Goal: Navigation & Orientation: Understand site structure

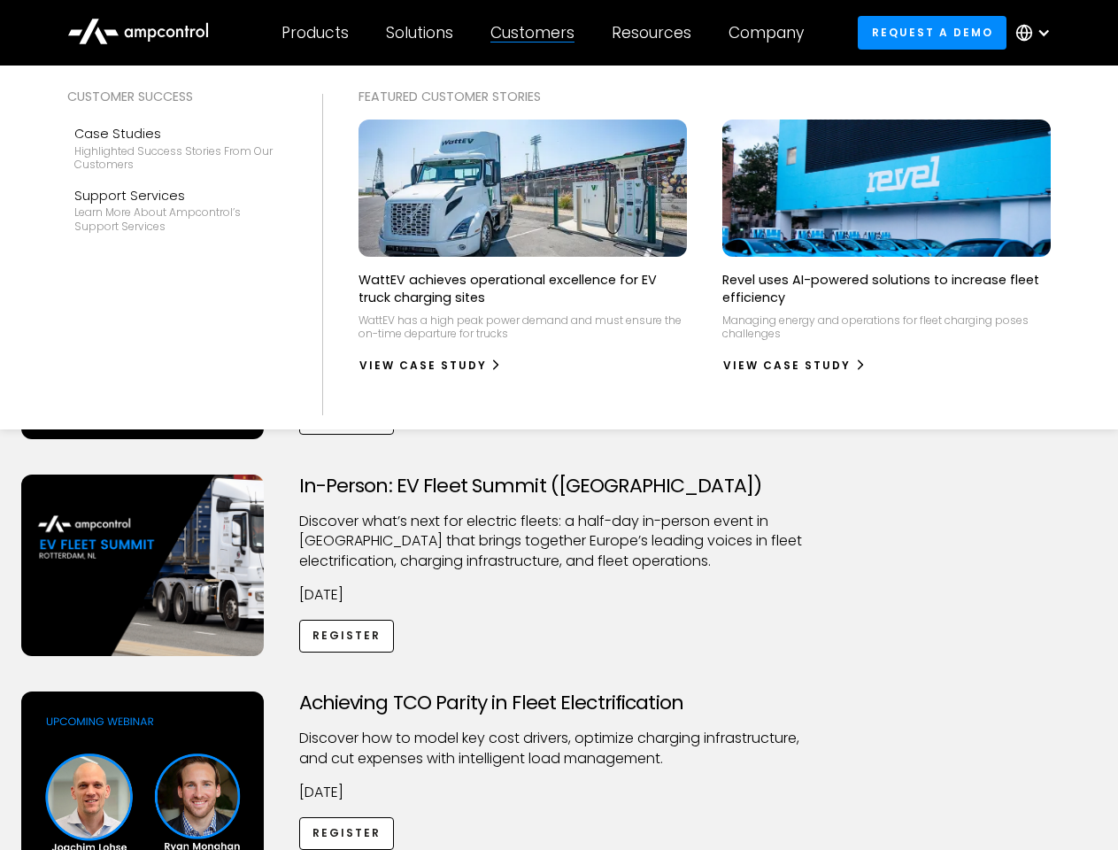
click at [544, 33] on div "Customers" at bounding box center [532, 32] width 84 height 19
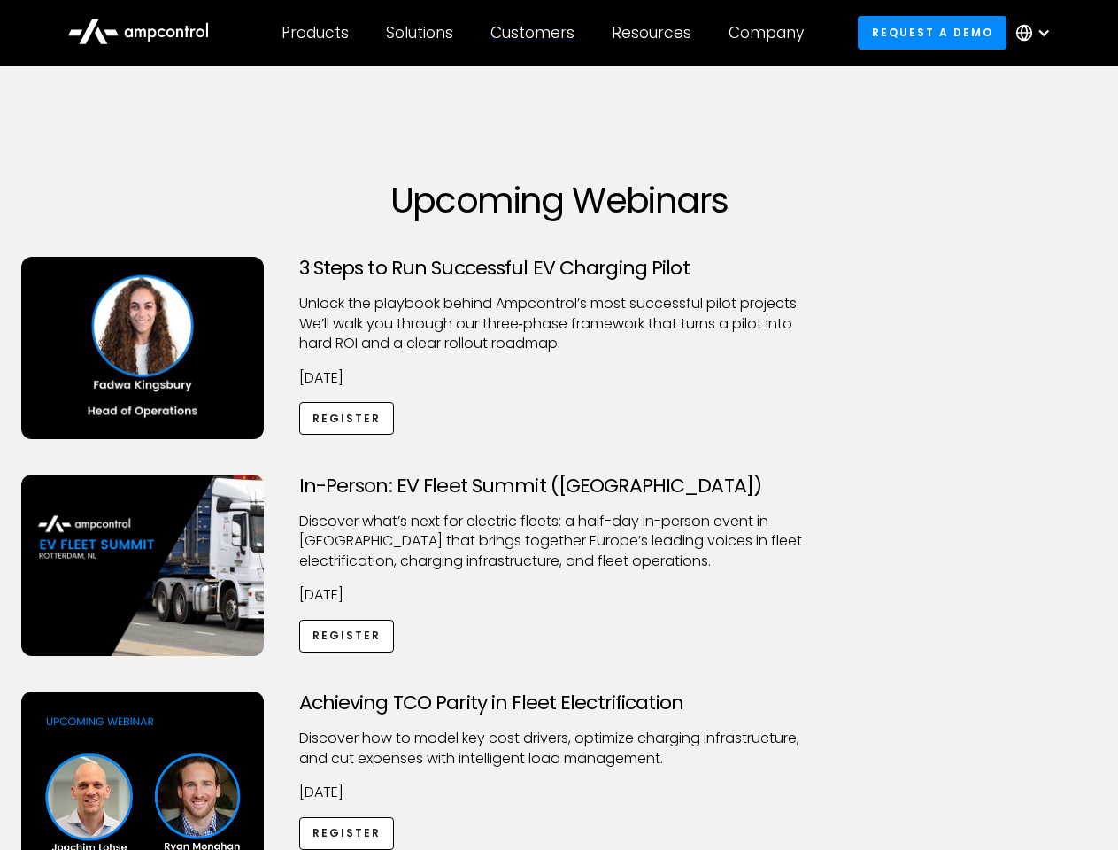
click at [314, 33] on div "Products" at bounding box center [315, 32] width 67 height 19
click at [420, 33] on div "Solutions" at bounding box center [419, 32] width 67 height 19
click at [536, 33] on div "Customers" at bounding box center [532, 32] width 84 height 19
click at [655, 33] on div "Resources" at bounding box center [652, 32] width 80 height 19
click at [772, 33] on div "Company" at bounding box center [766, 32] width 75 height 19
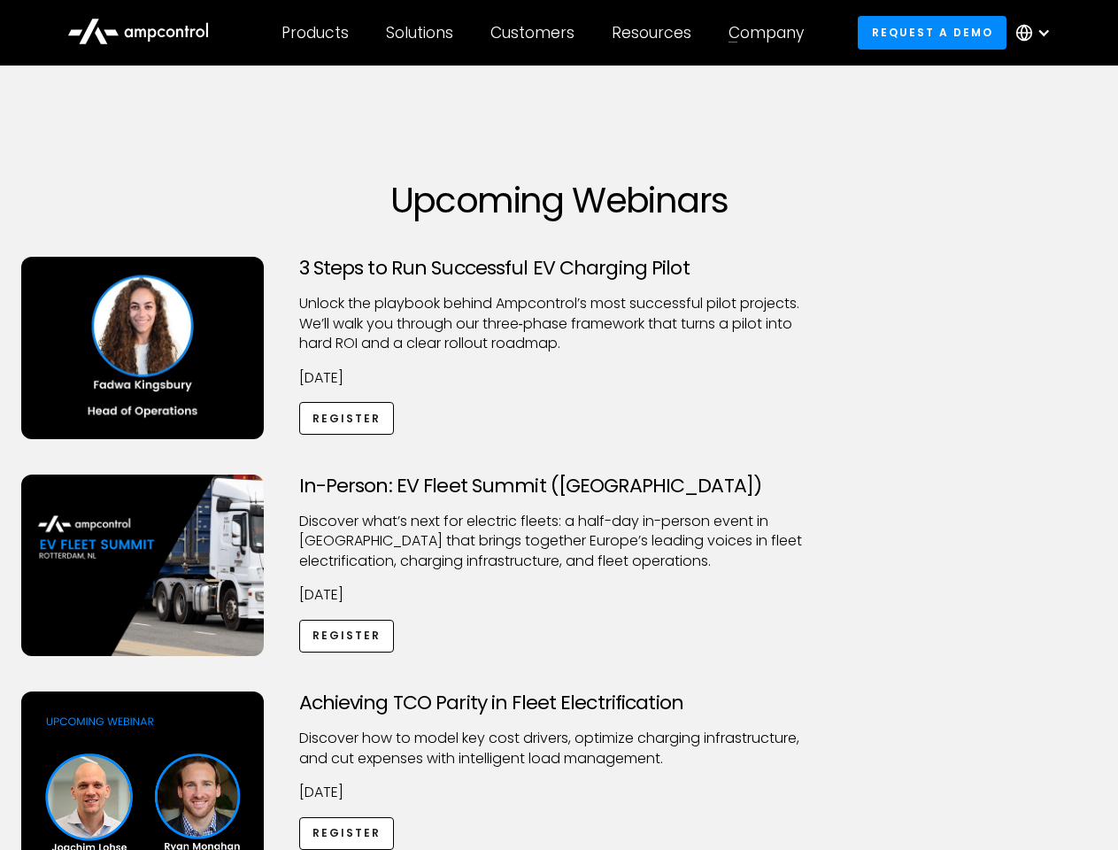
click at [1038, 33] on div at bounding box center [1044, 33] width 14 height 14
